Goal: Task Accomplishment & Management: Use online tool/utility

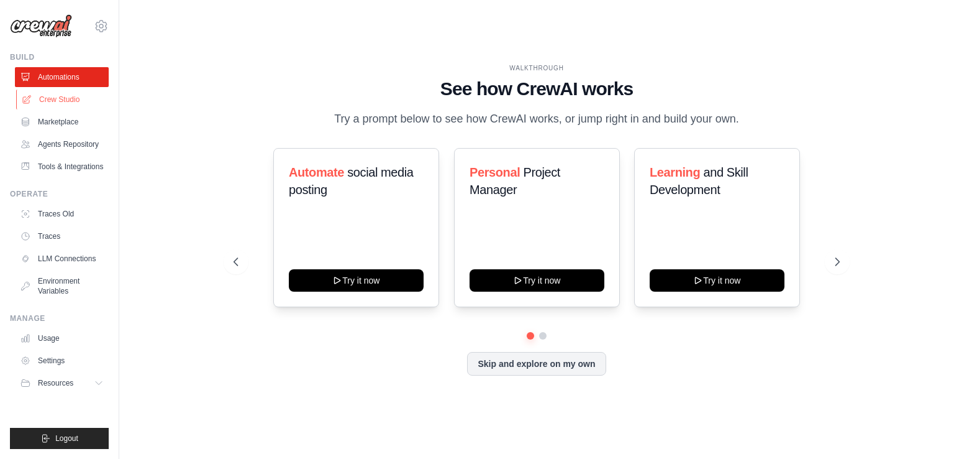
click at [37, 105] on link "Crew Studio" at bounding box center [63, 99] width 94 height 20
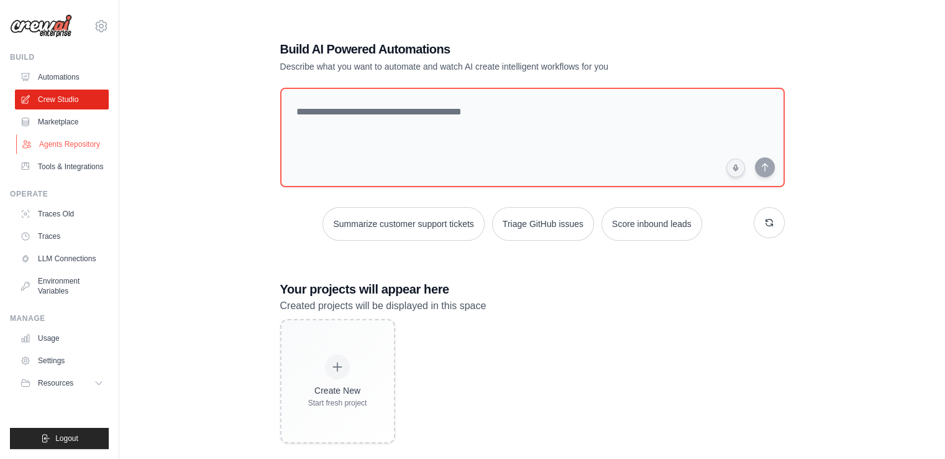
click at [81, 137] on link "Agents Repository" at bounding box center [63, 144] width 94 height 20
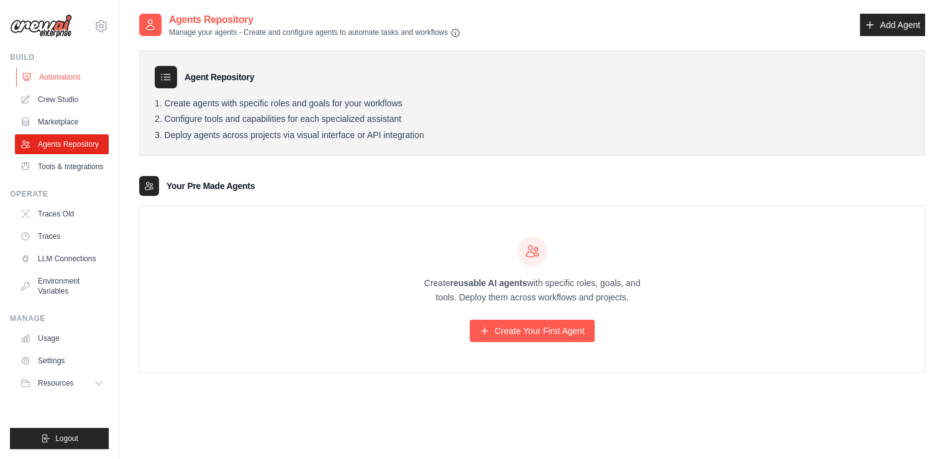
click at [74, 83] on link "Automations" at bounding box center [63, 77] width 94 height 20
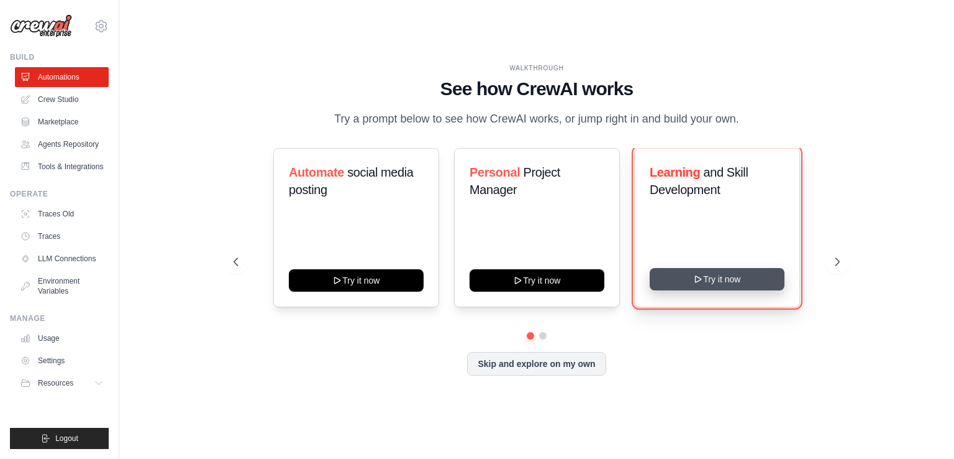
click at [718, 281] on button "Try it now" at bounding box center [717, 279] width 135 height 22
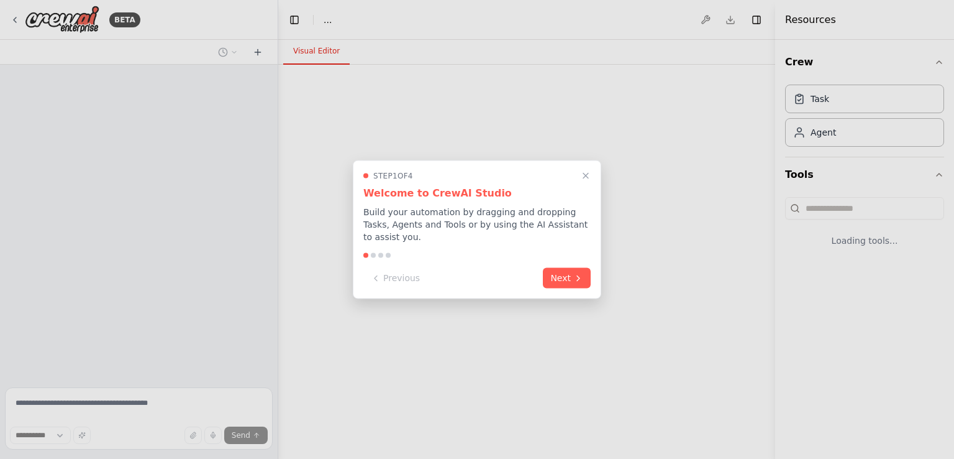
select select "****"
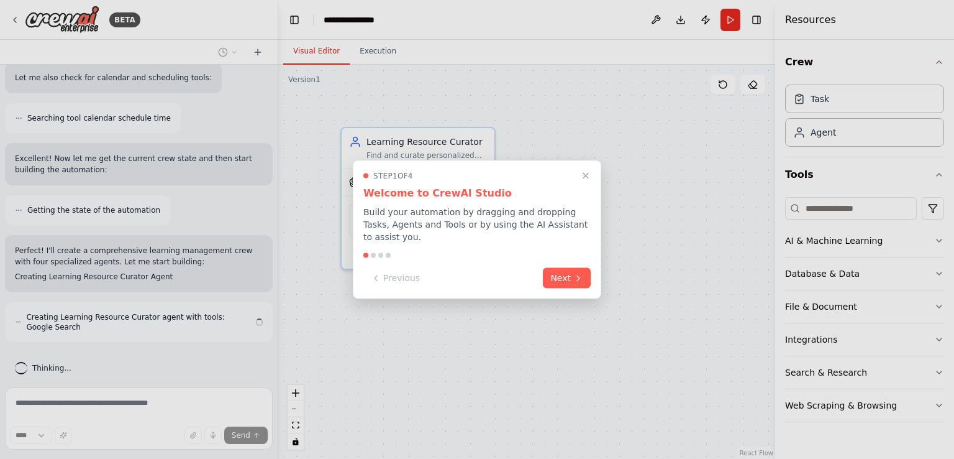
scroll to position [393, 0]
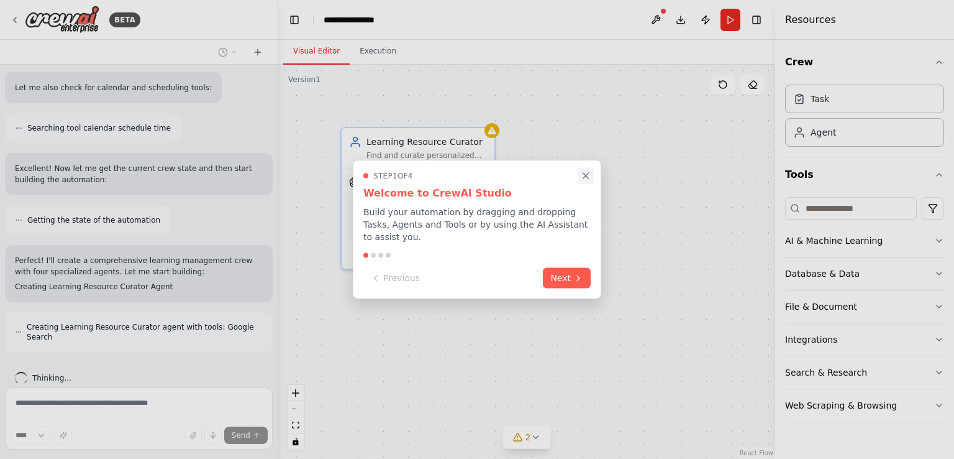
click at [590, 175] on button "Close walkthrough" at bounding box center [586, 175] width 16 height 16
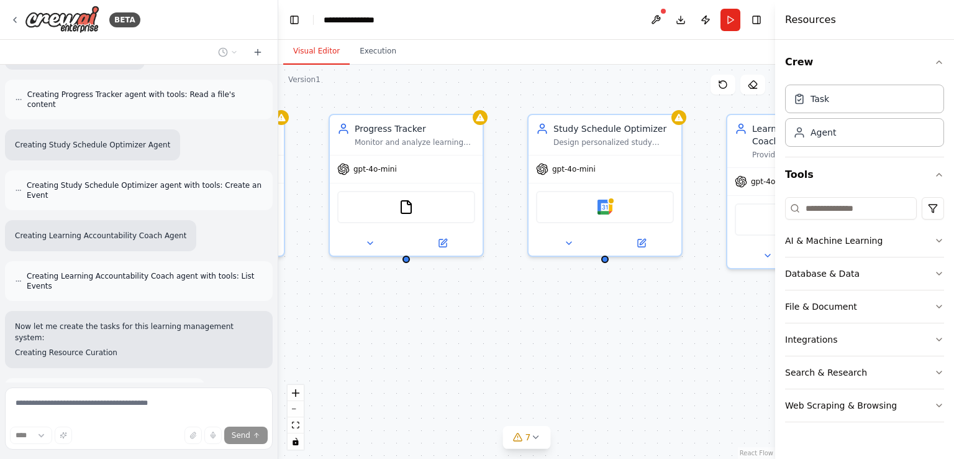
scroll to position [731, 0]
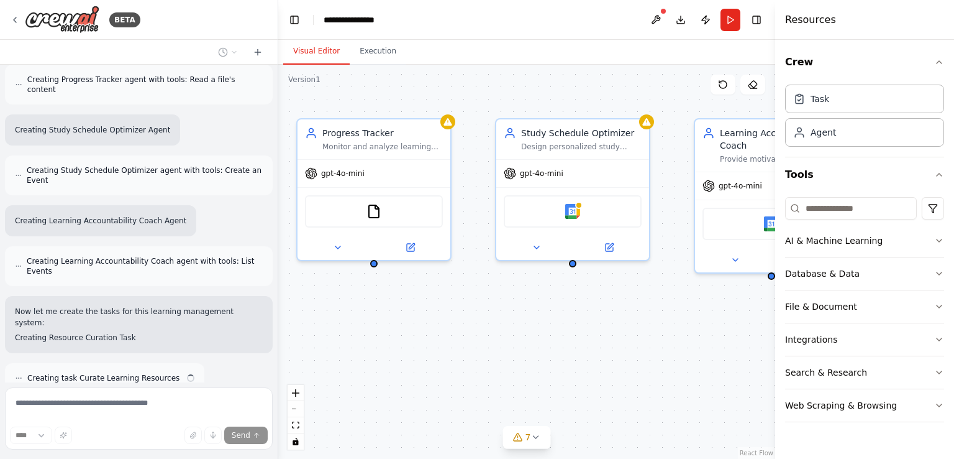
drag, startPoint x: 632, startPoint y: 383, endPoint x: 388, endPoint y: 375, distance: 244.9
click at [389, 375] on div "Learning Resource Curator Find and curate personalized learning resources for {…" at bounding box center [526, 262] width 497 height 394
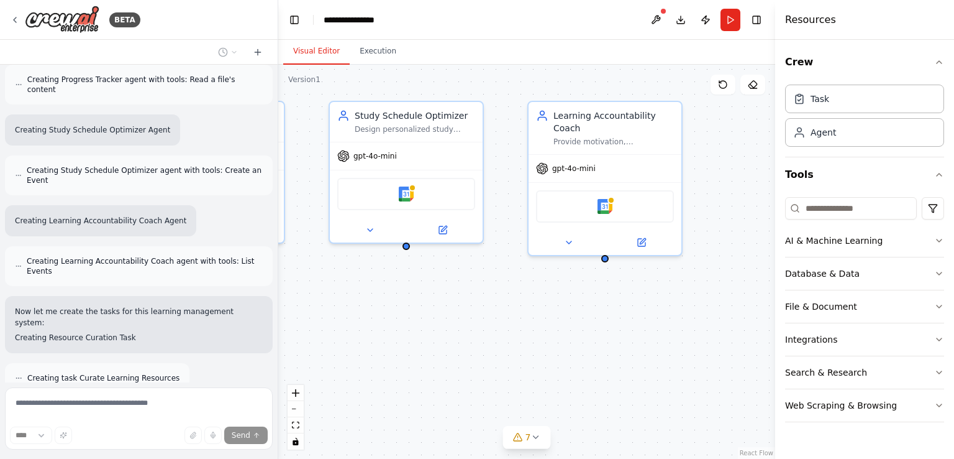
drag, startPoint x: 546, startPoint y: 368, endPoint x: 360, endPoint y: 351, distance: 186.0
click at [360, 351] on div ".deletable-edge-delete-btn { width: 20px; height: 20px; border: 0px solid #ffff…" at bounding box center [526, 262] width 497 height 394
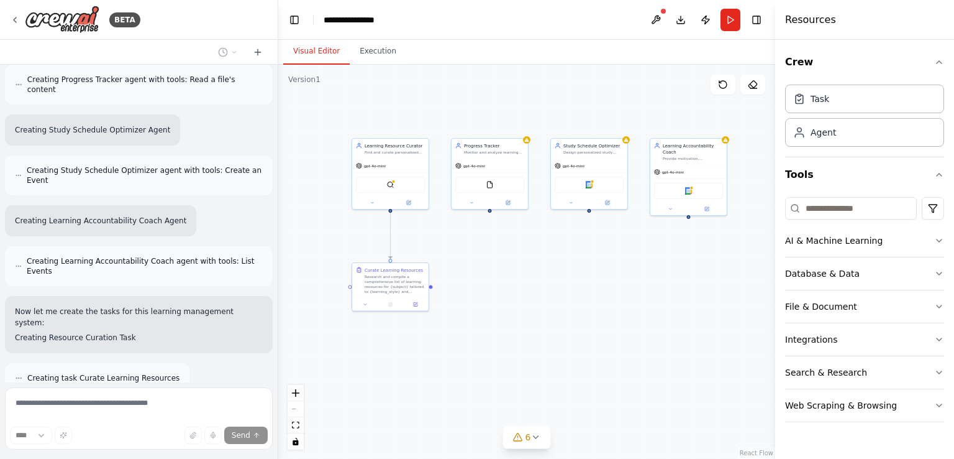
drag, startPoint x: 410, startPoint y: 353, endPoint x: 586, endPoint y: 270, distance: 194.5
click at [586, 270] on div ".deletable-edge-delete-btn { width: 20px; height: 20px; border: 0px solid #ffff…" at bounding box center [526, 262] width 497 height 394
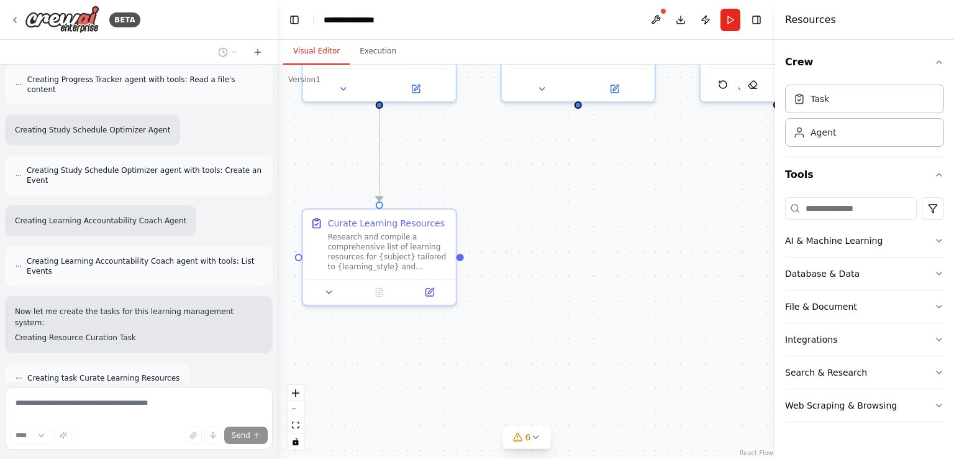
drag, startPoint x: 584, startPoint y: 185, endPoint x: 577, endPoint y: 198, distance: 15.0
click at [577, 198] on div ".deletable-edge-delete-btn { width: 20px; height: 20px; border: 0px solid #ffff…" at bounding box center [526, 262] width 497 height 394
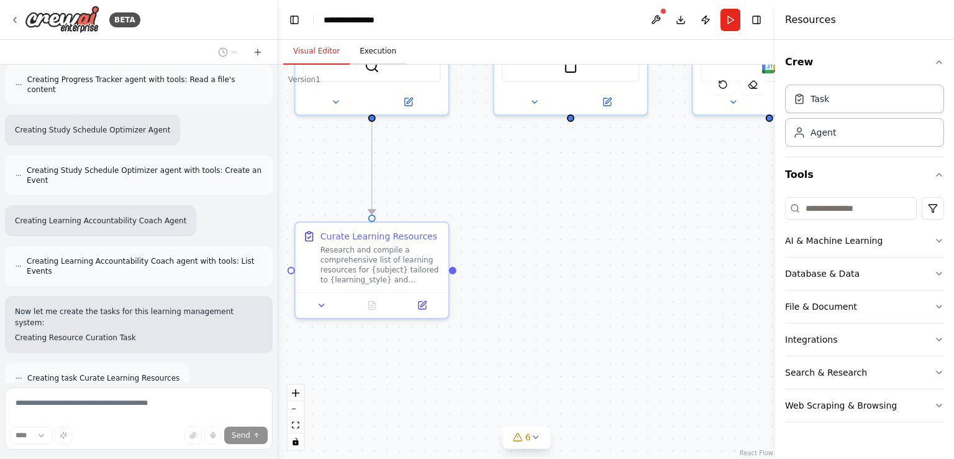
click at [378, 53] on button "Execution" at bounding box center [378, 52] width 57 height 26
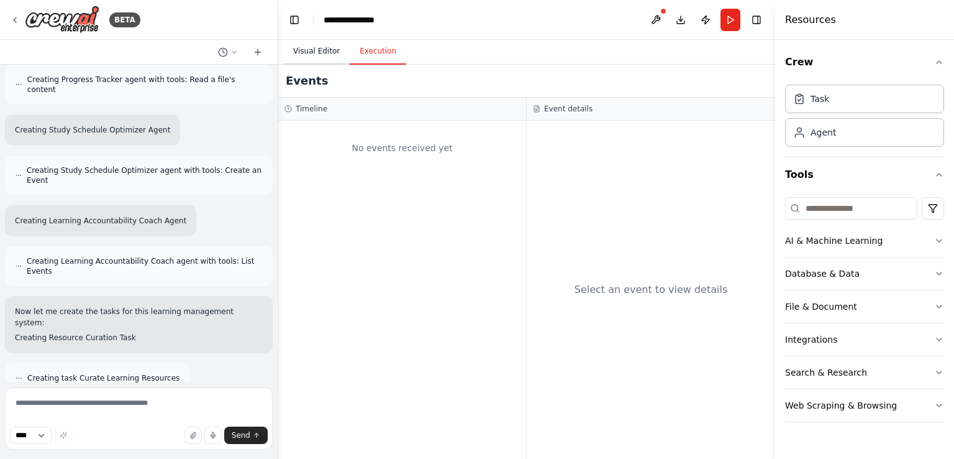
scroll to position [811, 0]
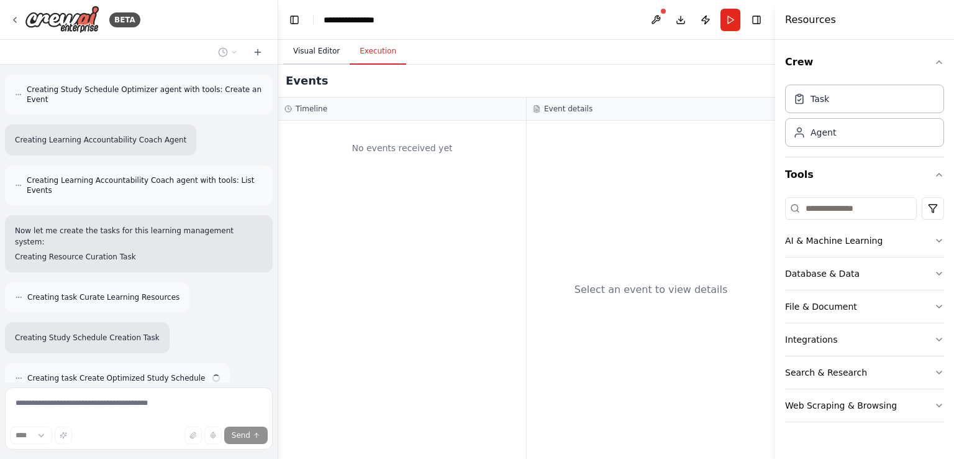
click at [308, 47] on button "Visual Editor" at bounding box center [316, 52] width 66 height 26
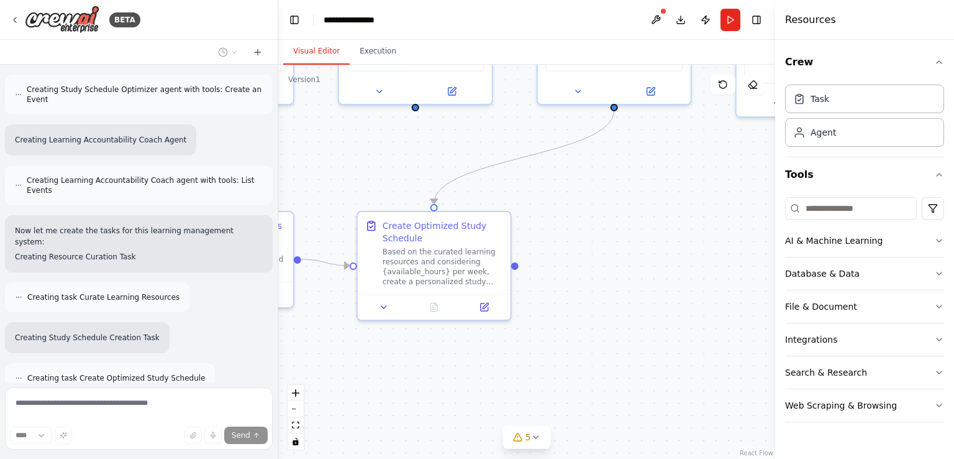
drag, startPoint x: 730, startPoint y: 233, endPoint x: 578, endPoint y: 222, distance: 152.6
click at [578, 222] on div ".deletable-edge-delete-btn { width: 20px; height: 20px; border: 0px solid #ffff…" at bounding box center [526, 262] width 497 height 394
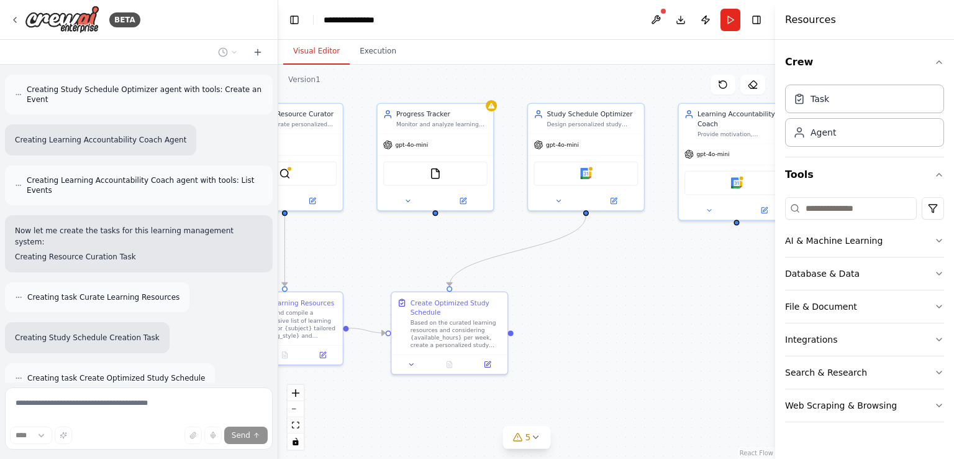
drag, startPoint x: 649, startPoint y: 223, endPoint x: 631, endPoint y: 301, distance: 79.7
click at [631, 301] on div ".deletable-edge-delete-btn { width: 20px; height: 20px; border: 0px solid #ffff…" at bounding box center [526, 262] width 497 height 394
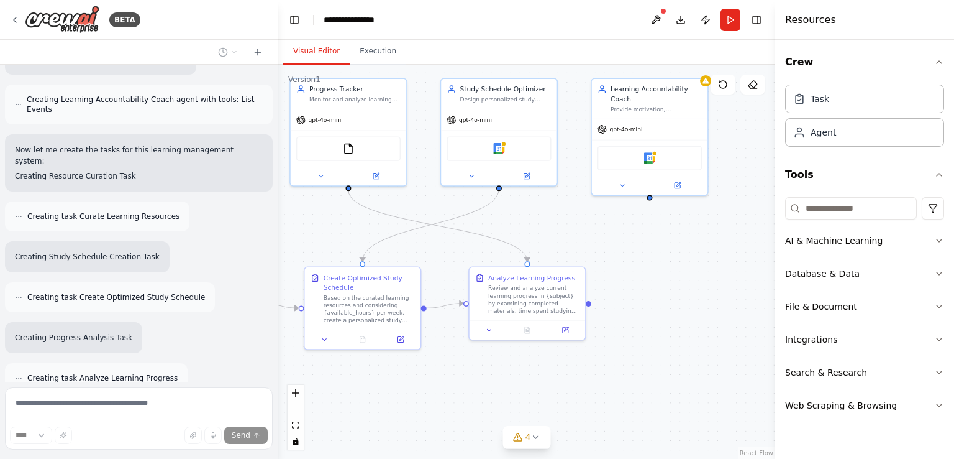
drag, startPoint x: 718, startPoint y: 267, endPoint x: 632, endPoint y: 242, distance: 89.3
click at [632, 242] on div ".deletable-edge-delete-btn { width: 20px; height: 20px; border: 0px solid #ffff…" at bounding box center [526, 262] width 497 height 394
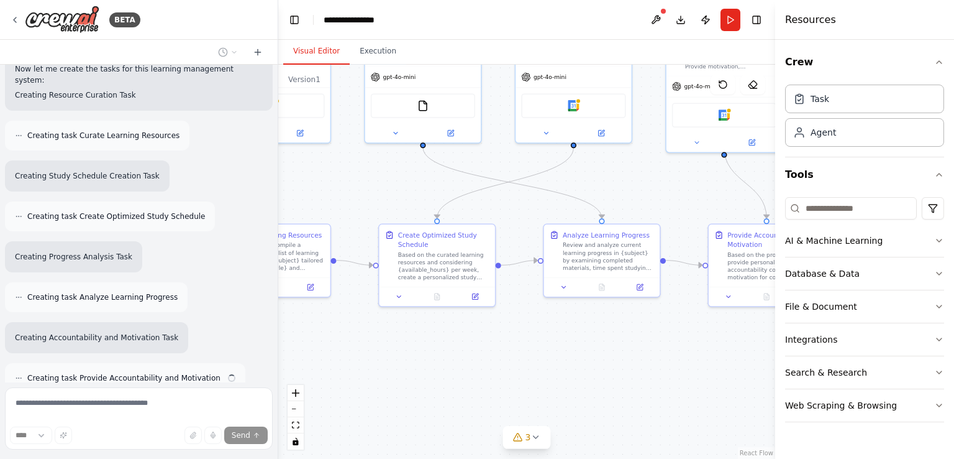
drag, startPoint x: 632, startPoint y: 242, endPoint x: 707, endPoint y: 199, distance: 86.0
click at [707, 199] on div ".deletable-edge-delete-btn { width: 20px; height: 20px; border: 0px solid #ffff…" at bounding box center [526, 262] width 497 height 394
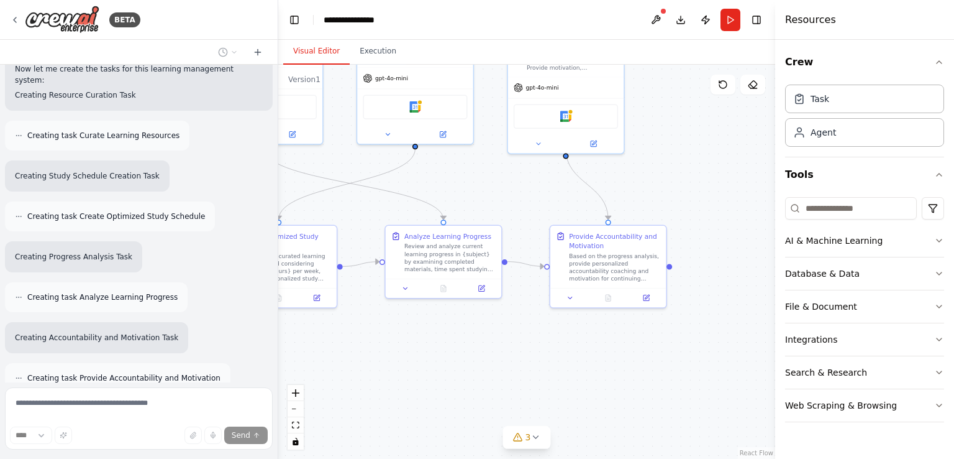
drag, startPoint x: 701, startPoint y: 199, endPoint x: 480, endPoint y: 191, distance: 221.3
click at [480, 191] on div ".deletable-edge-delete-btn { width: 20px; height: 20px; border: 0px solid #ffff…" at bounding box center [526, 262] width 497 height 394
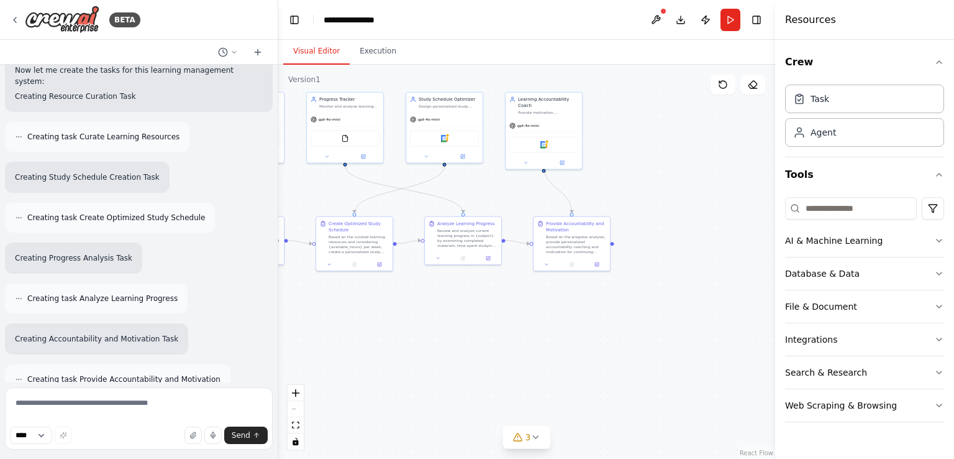
scroll to position [1054, 0]
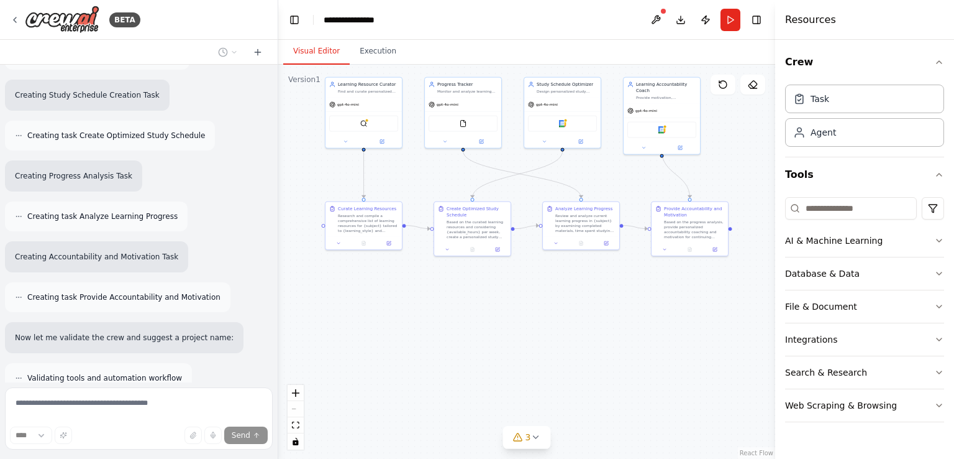
drag, startPoint x: 490, startPoint y: 332, endPoint x: 608, endPoint y: 316, distance: 118.4
click at [608, 316] on div ".deletable-edge-delete-btn { width: 20px; height: 20px; border: 0px solid #ffff…" at bounding box center [526, 262] width 497 height 394
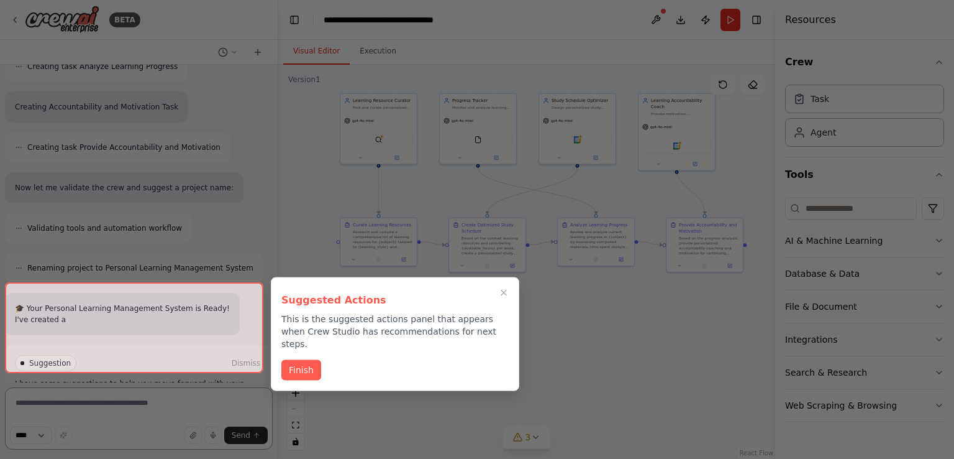
drag, startPoint x: 572, startPoint y: 295, endPoint x: 587, endPoint y: 312, distance: 22.9
click at [587, 312] on div "BETA Build a crew that curates personalized learning resources, tracks your pro…" at bounding box center [477, 229] width 954 height 459
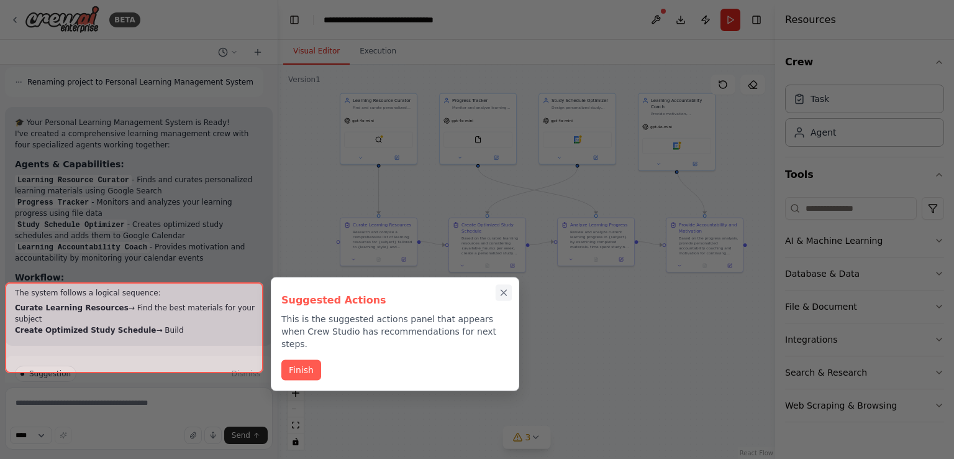
click at [502, 294] on icon "Close walkthrough" at bounding box center [503, 292] width 11 height 11
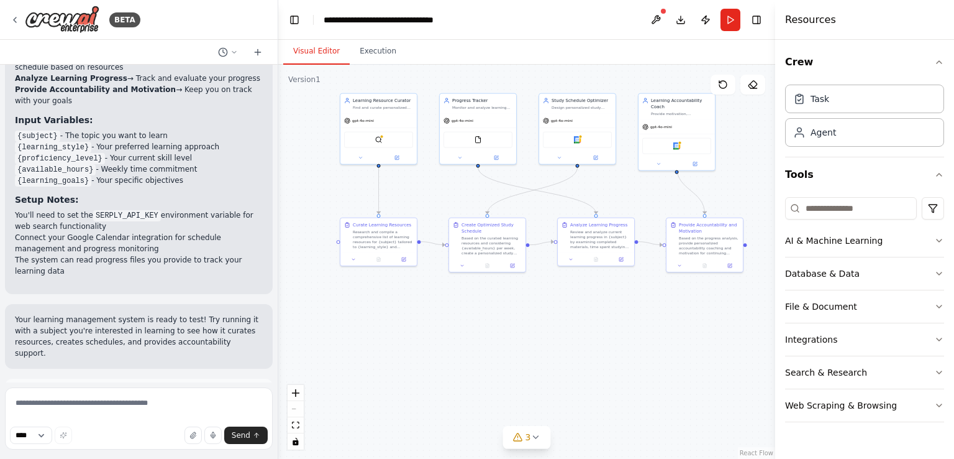
scroll to position [1675, 0]
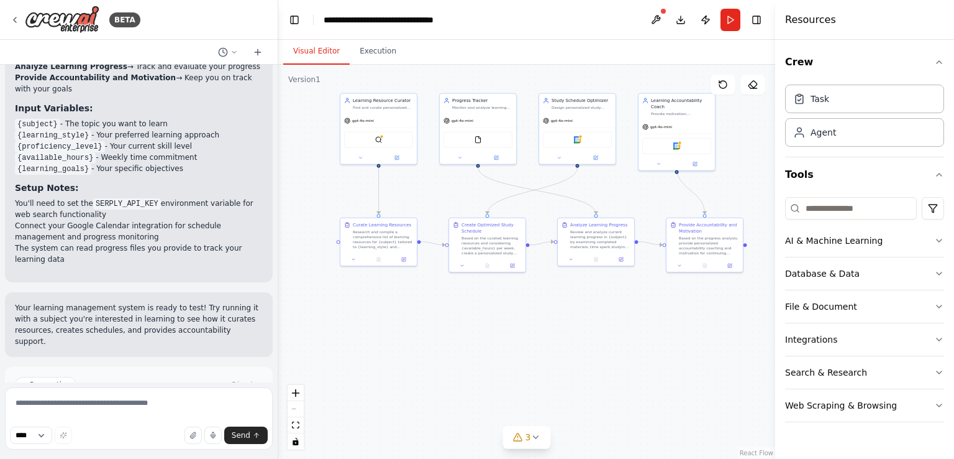
click at [214, 427] on button "Run Automation" at bounding box center [139, 437] width 248 height 20
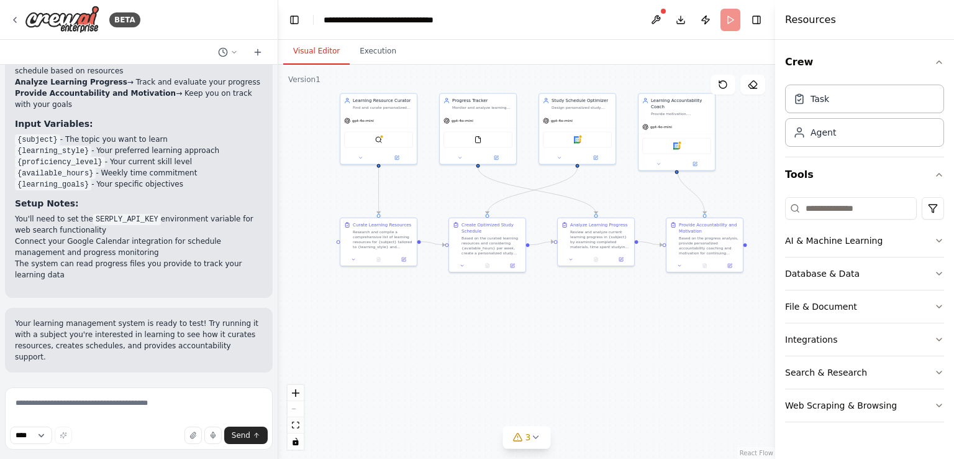
scroll to position [1574, 0]
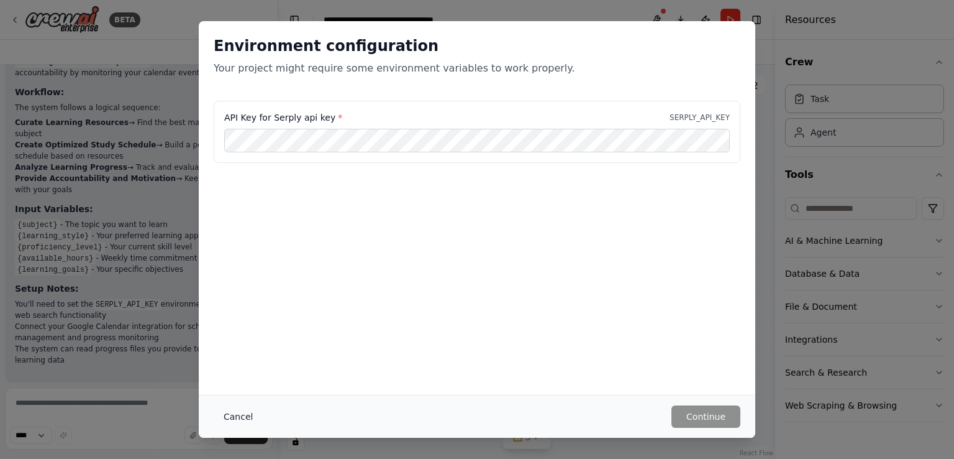
click at [233, 417] on button "Cancel" at bounding box center [238, 416] width 49 height 22
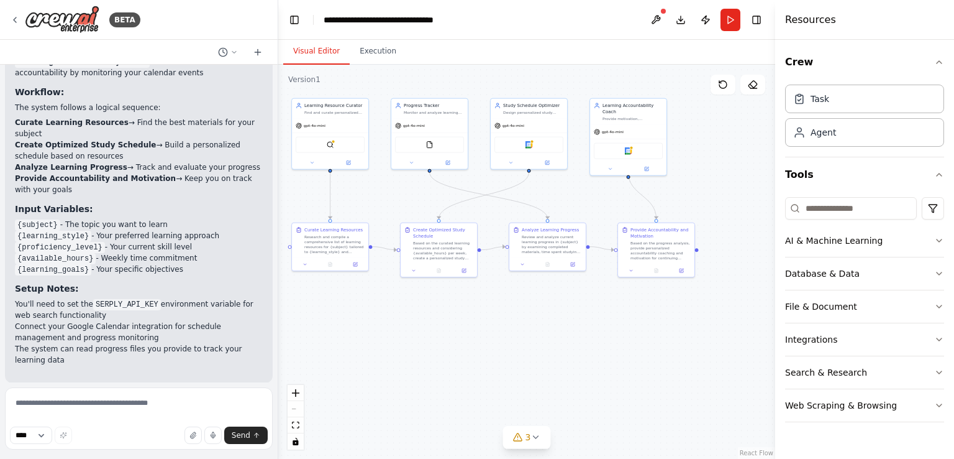
drag, startPoint x: 611, startPoint y: 316, endPoint x: 574, endPoint y: 323, distance: 37.3
click at [574, 323] on div ".deletable-edge-delete-btn { width: 20px; height: 20px; border: 0px solid #ffff…" at bounding box center [526, 262] width 497 height 394
click at [539, 433] on icon at bounding box center [536, 437] width 10 height 10
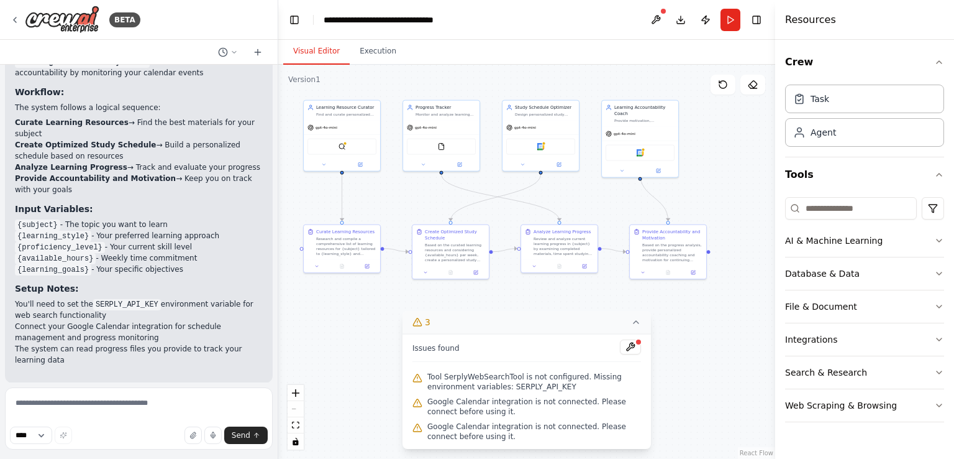
click at [696, 354] on div ".deletable-edge-delete-btn { width: 20px; height: 20px; border: 0px solid #ffff…" at bounding box center [526, 262] width 497 height 394
click at [697, 354] on div ".deletable-edge-delete-btn { width: 20px; height: 20px; border: 0px solid #ffff…" at bounding box center [526, 262] width 497 height 394
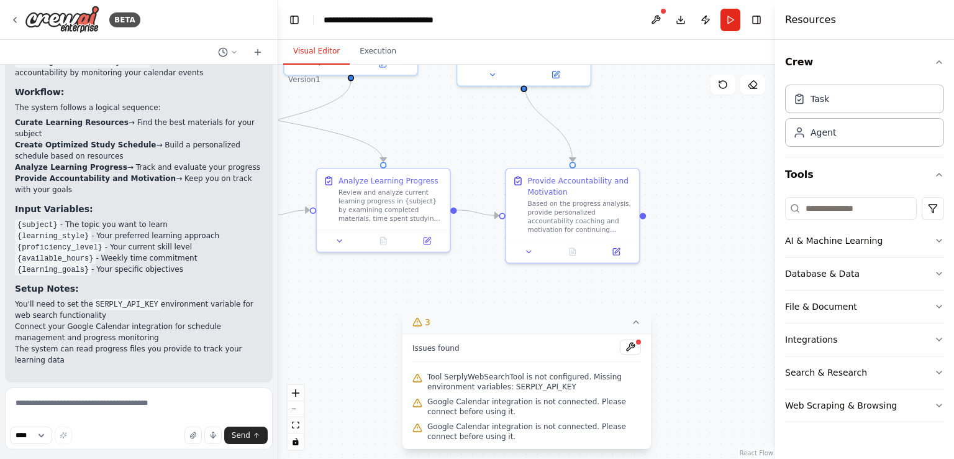
drag, startPoint x: 691, startPoint y: 301, endPoint x: 631, endPoint y: 316, distance: 61.5
click at [631, 316] on div "Version 1 Show Tools Hide Agents .deletable-edge-delete-btn { width: 20px; heig…" at bounding box center [526, 262] width 497 height 394
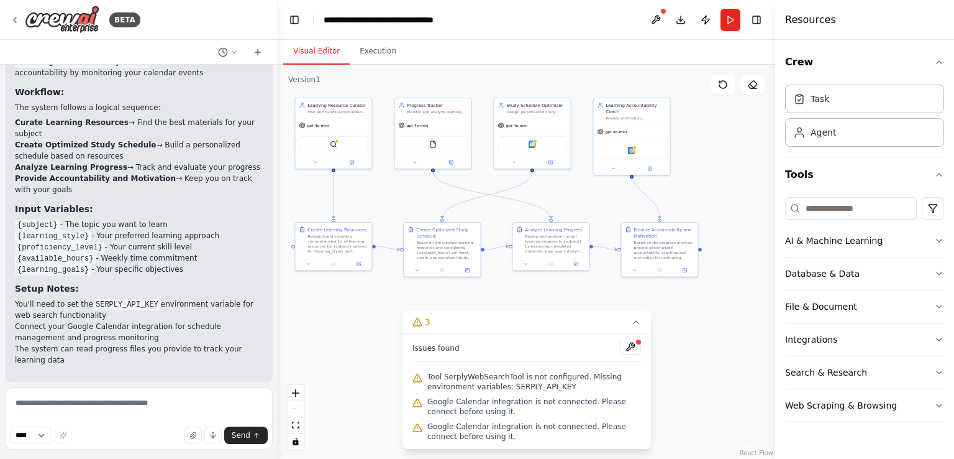
drag, startPoint x: 552, startPoint y: 208, endPoint x: 654, endPoint y: 206, distance: 101.9
click at [654, 206] on div ".deletable-edge-delete-btn { width: 20px; height: 20px; border: 0px solid #ffff…" at bounding box center [526, 262] width 497 height 394
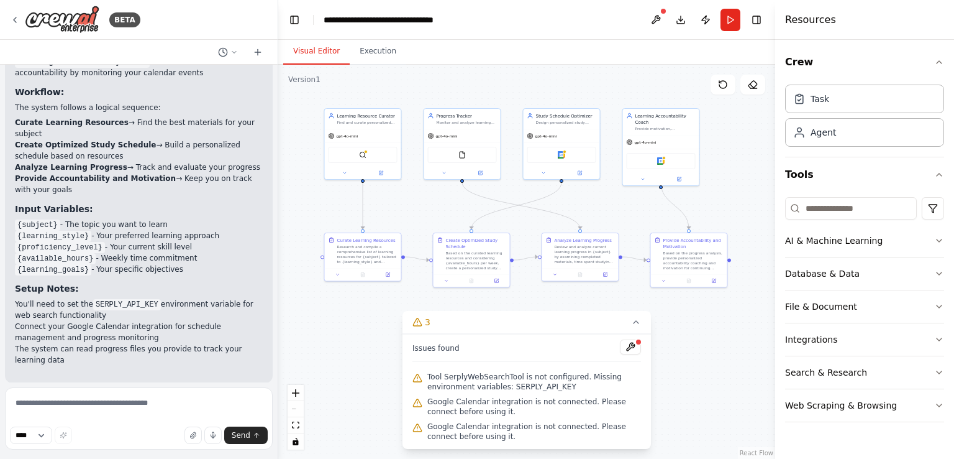
drag, startPoint x: 380, startPoint y: 186, endPoint x: 462, endPoint y: 209, distance: 85.0
click at [462, 209] on div ".deletable-edge-delete-btn { width: 20px; height: 20px; border: 0px solid #ffff…" at bounding box center [526, 262] width 497 height 394
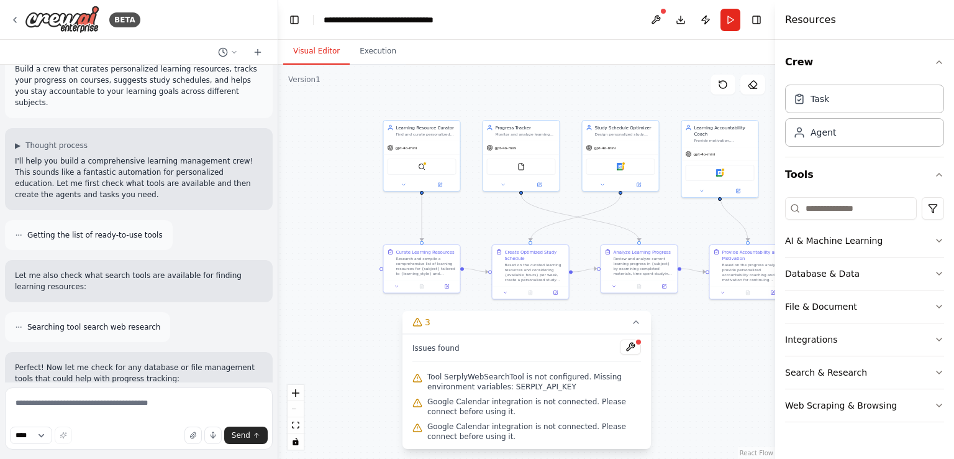
scroll to position [0, 0]
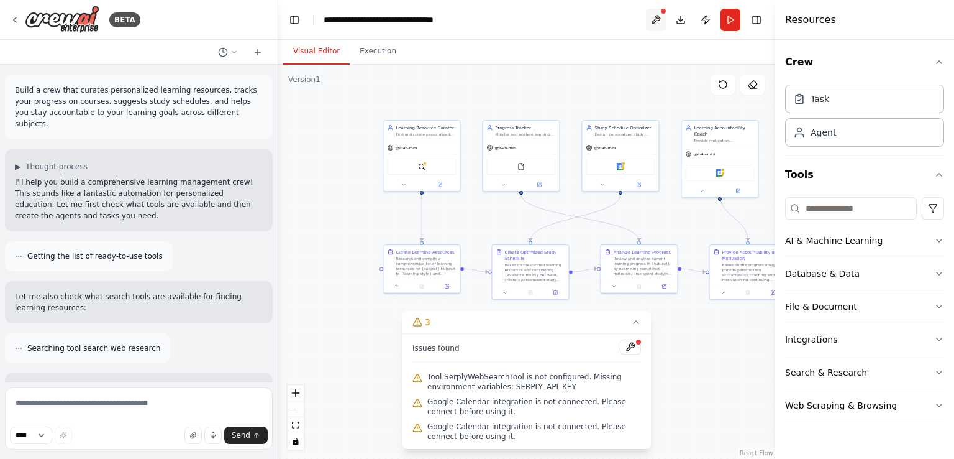
click at [654, 16] on button at bounding box center [656, 20] width 20 height 22
